Goal: Use online tool/utility: Utilize a website feature to perform a specific function

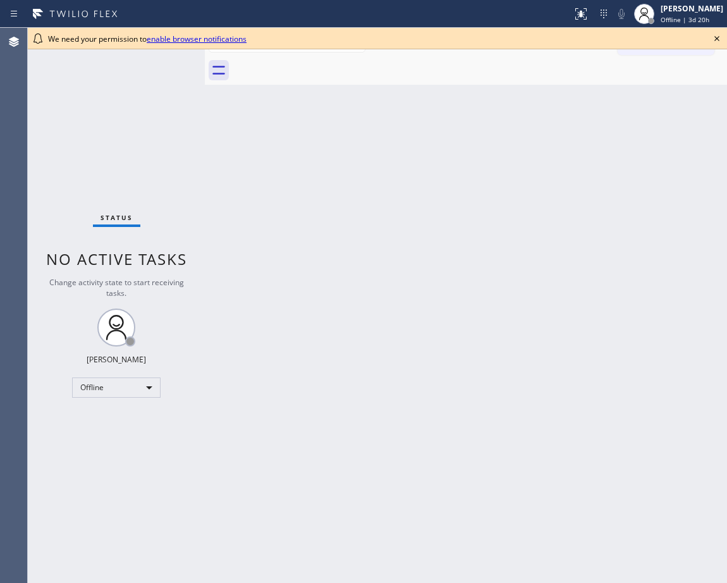
click at [224, 40] on link "enable browser notifications" at bounding box center [197, 39] width 100 height 11
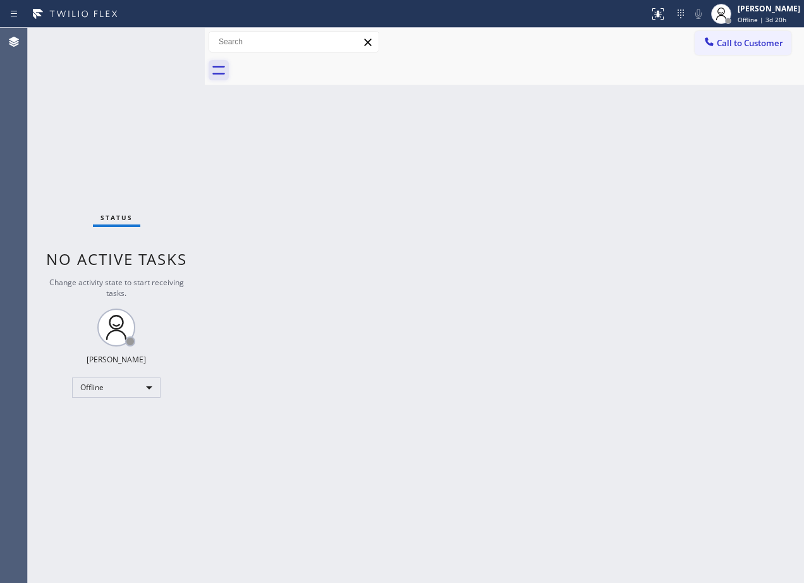
click at [218, 67] on icon at bounding box center [218, 70] width 13 height 9
